Goal: Information Seeking & Learning: Learn about a topic

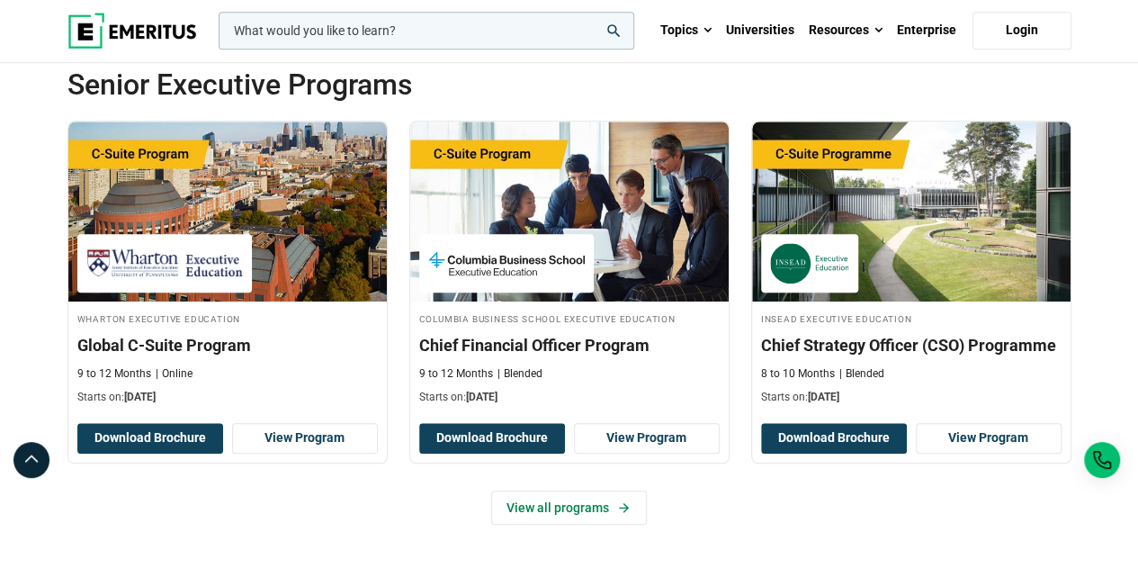
scroll to position [633, 0]
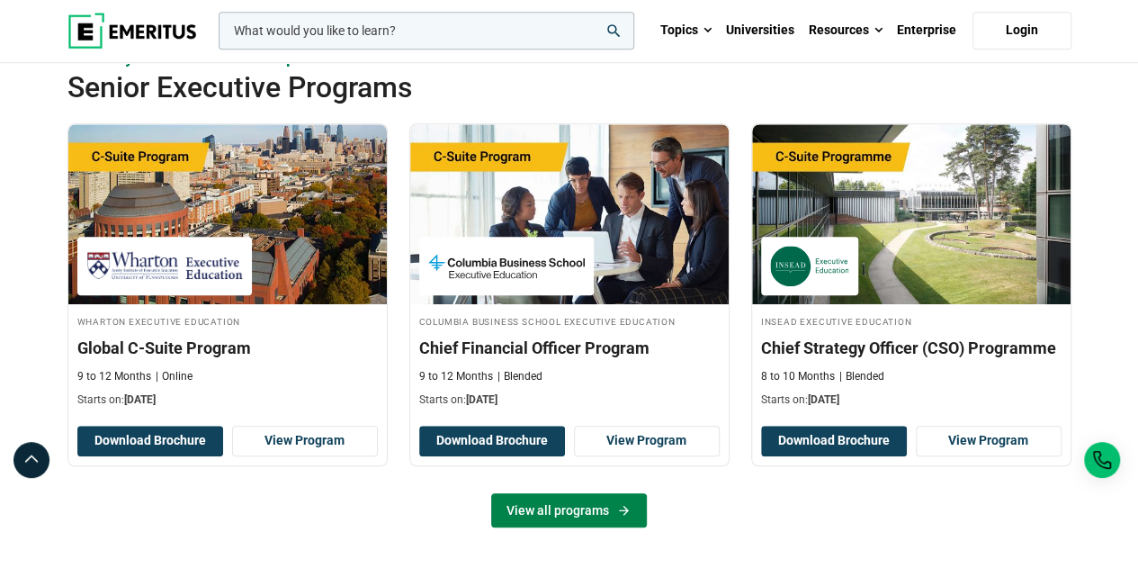
click at [614, 512] on link "View all programs" at bounding box center [569, 510] width 156 height 34
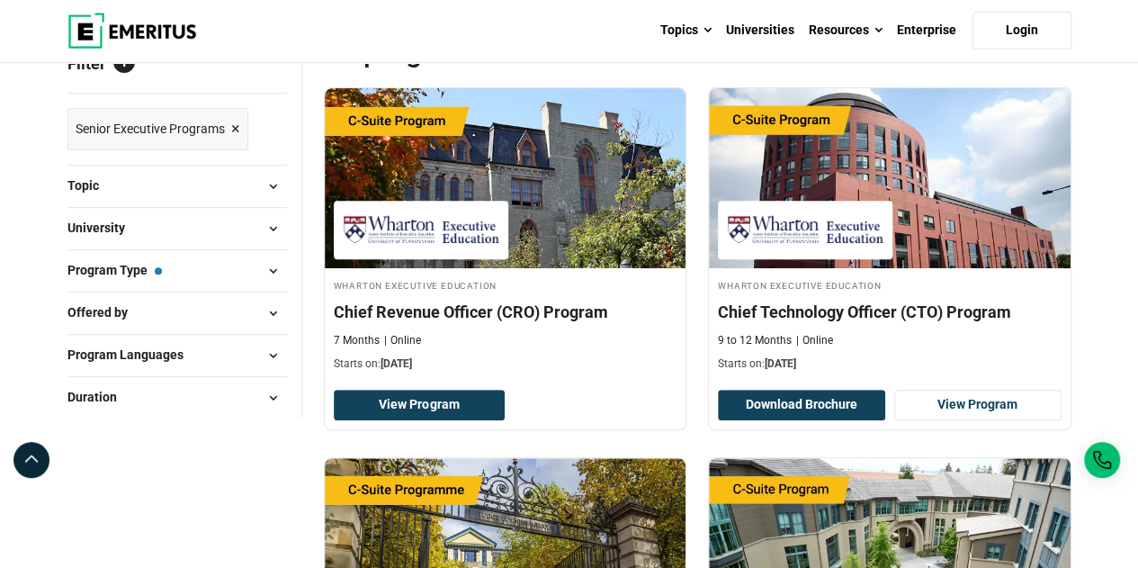
scroll to position [246, 0]
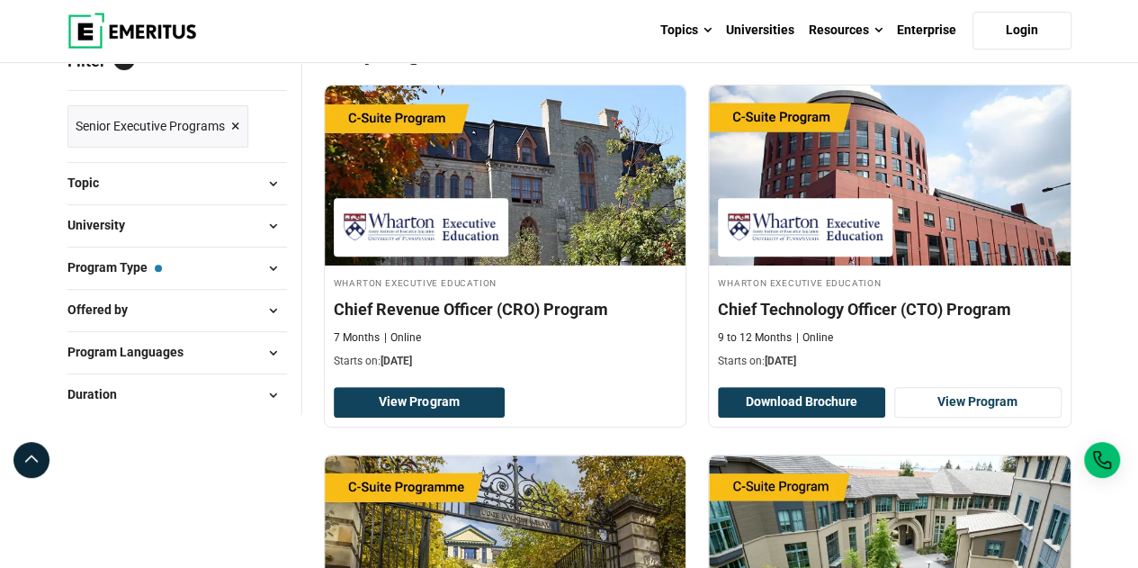
click at [263, 274] on span at bounding box center [273, 268] width 27 height 27
click at [276, 265] on span at bounding box center [273, 268] width 27 height 27
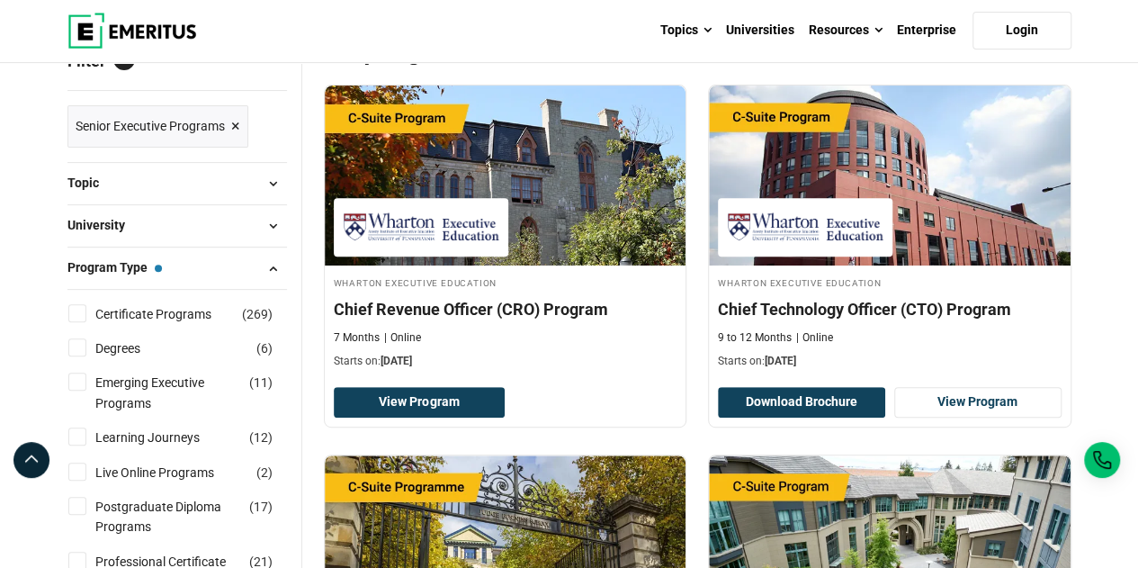
click at [276, 265] on span at bounding box center [273, 268] width 27 height 27
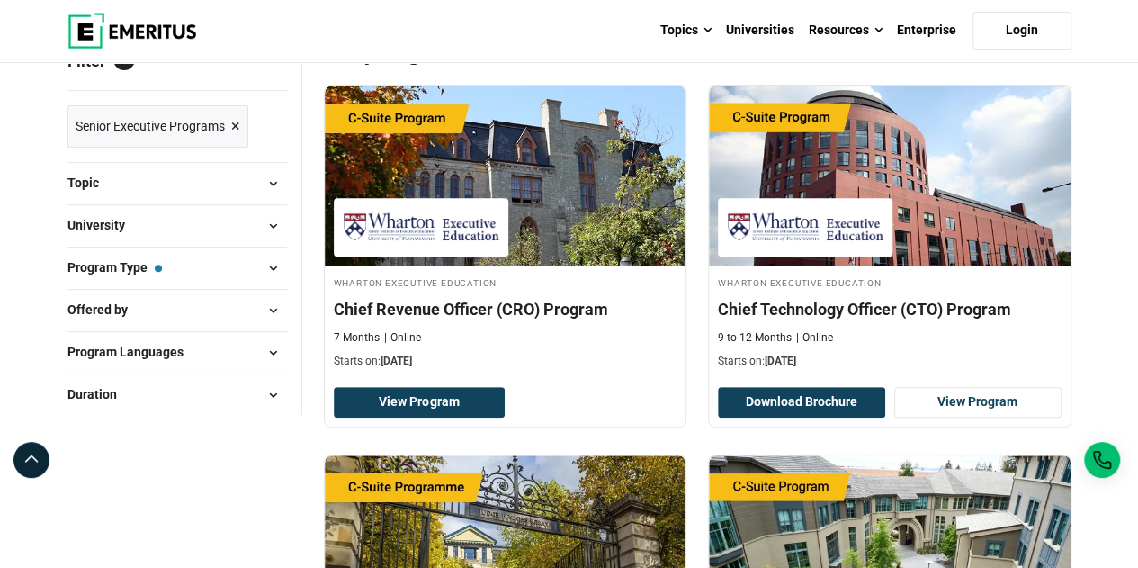
click at [274, 309] on span at bounding box center [273, 310] width 27 height 27
click at [272, 181] on span at bounding box center [273, 183] width 27 height 27
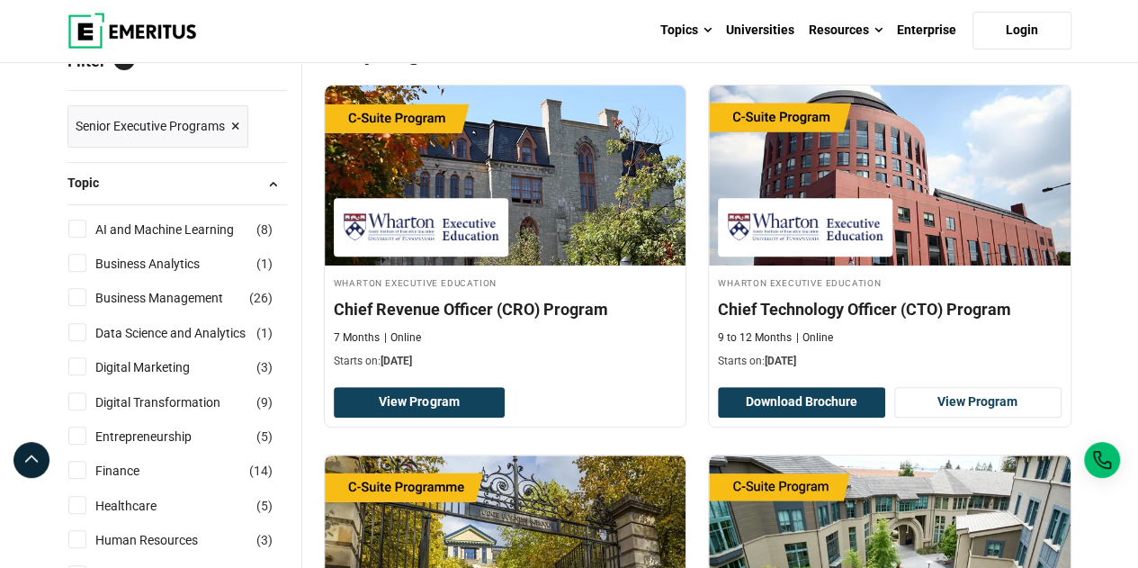
click at [272, 181] on span at bounding box center [273, 183] width 27 height 27
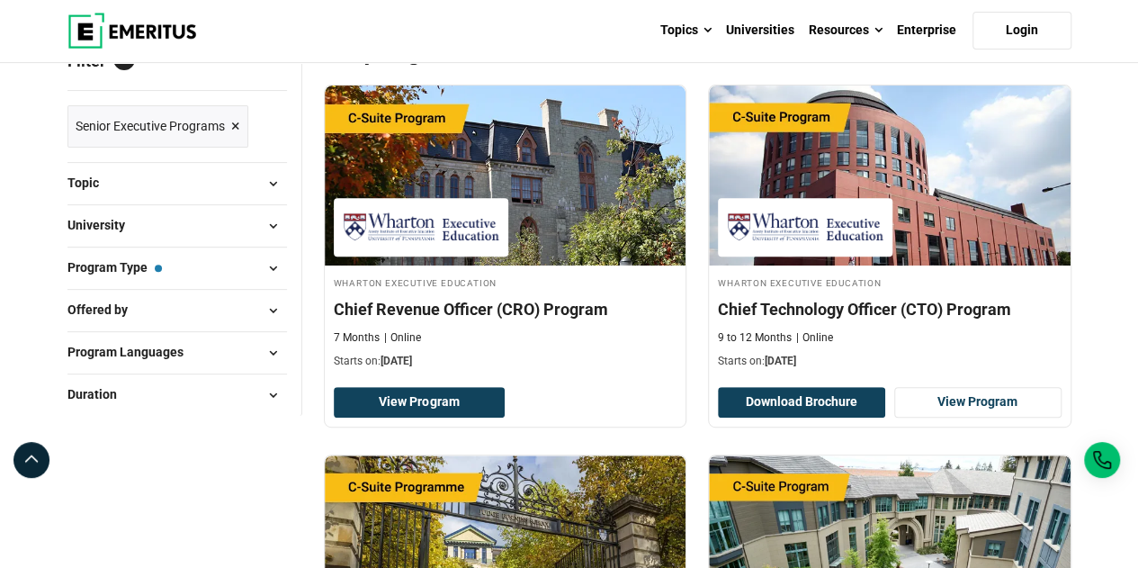
click at [272, 391] on span at bounding box center [273, 395] width 27 height 27
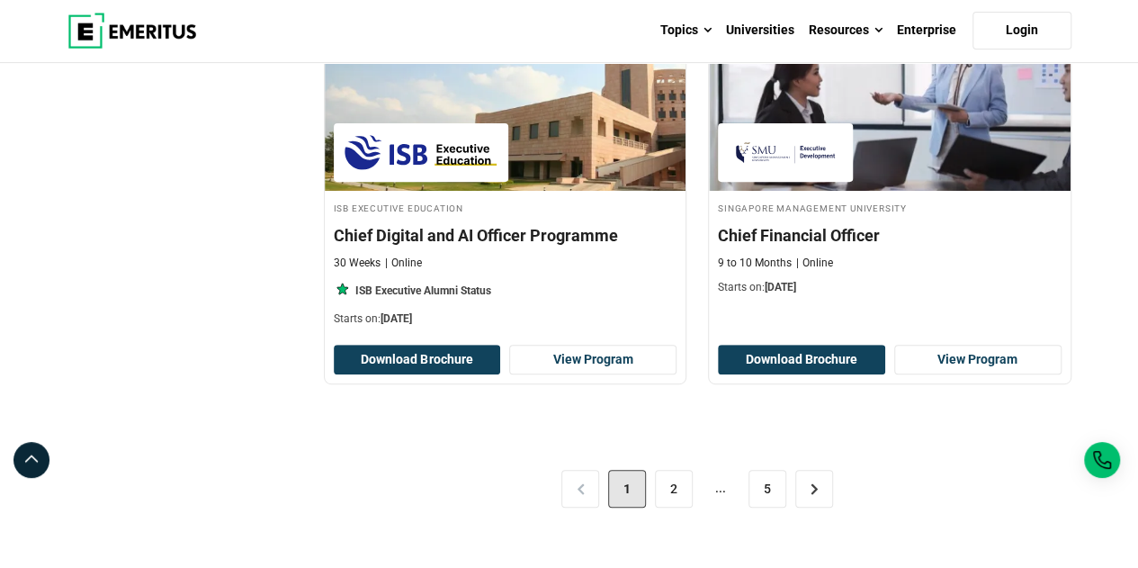
scroll to position [3702, 0]
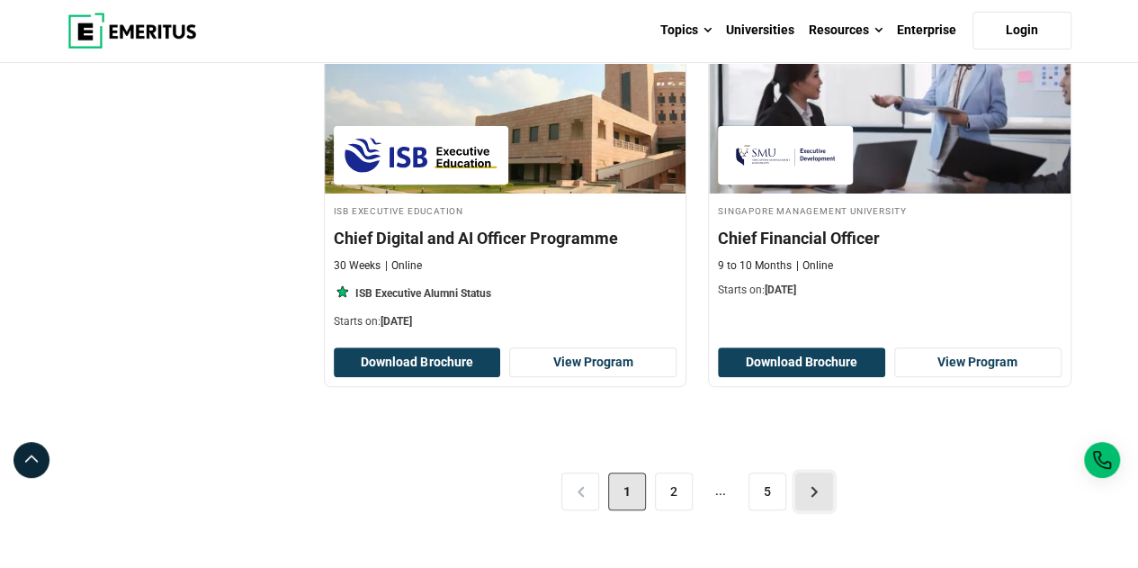
click at [813, 484] on link ">" at bounding box center [814, 491] width 38 height 38
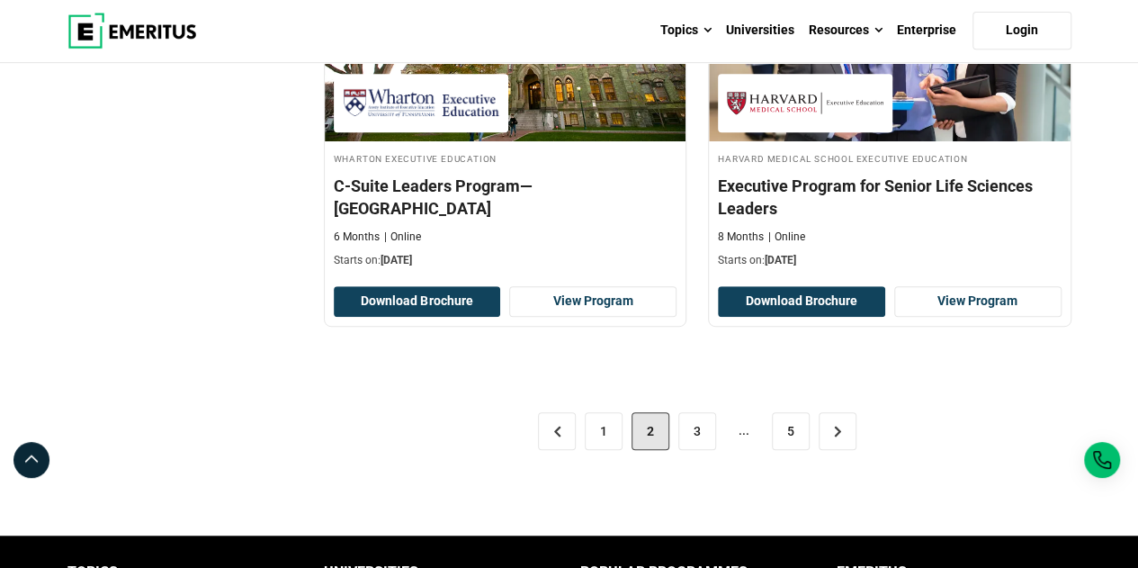
scroll to position [3826, 0]
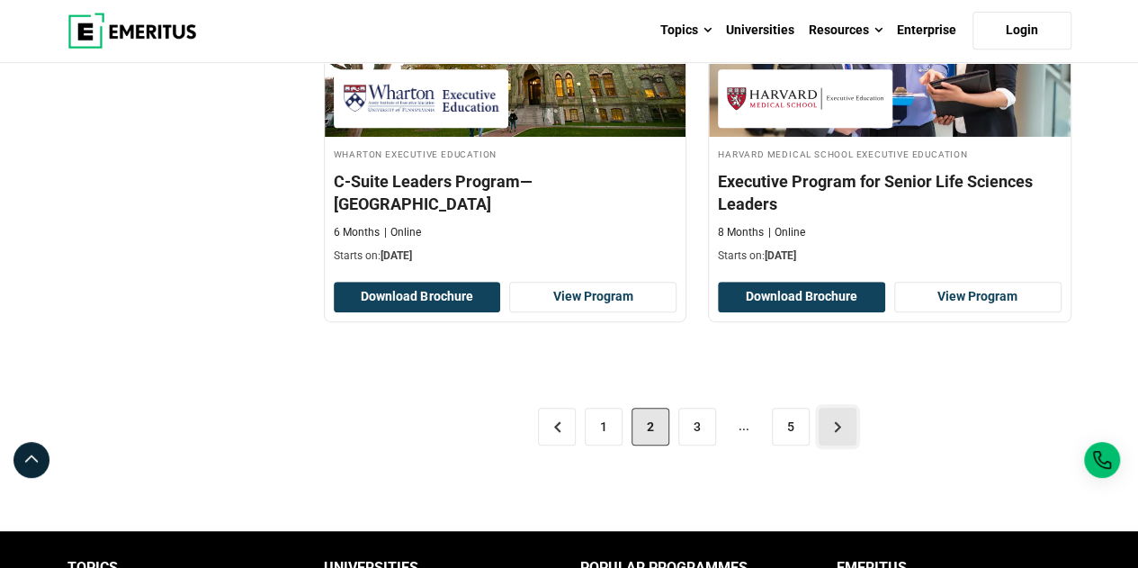
click at [840, 445] on link ">" at bounding box center [838, 427] width 38 height 38
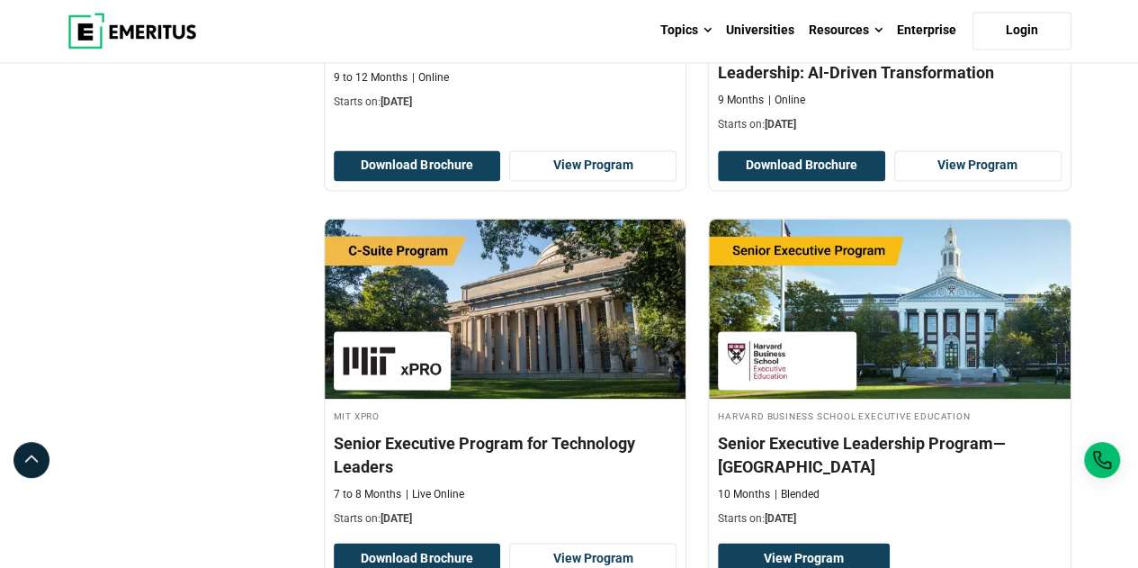
scroll to position [1287, 0]
